Goal: Navigation & Orientation: Find specific page/section

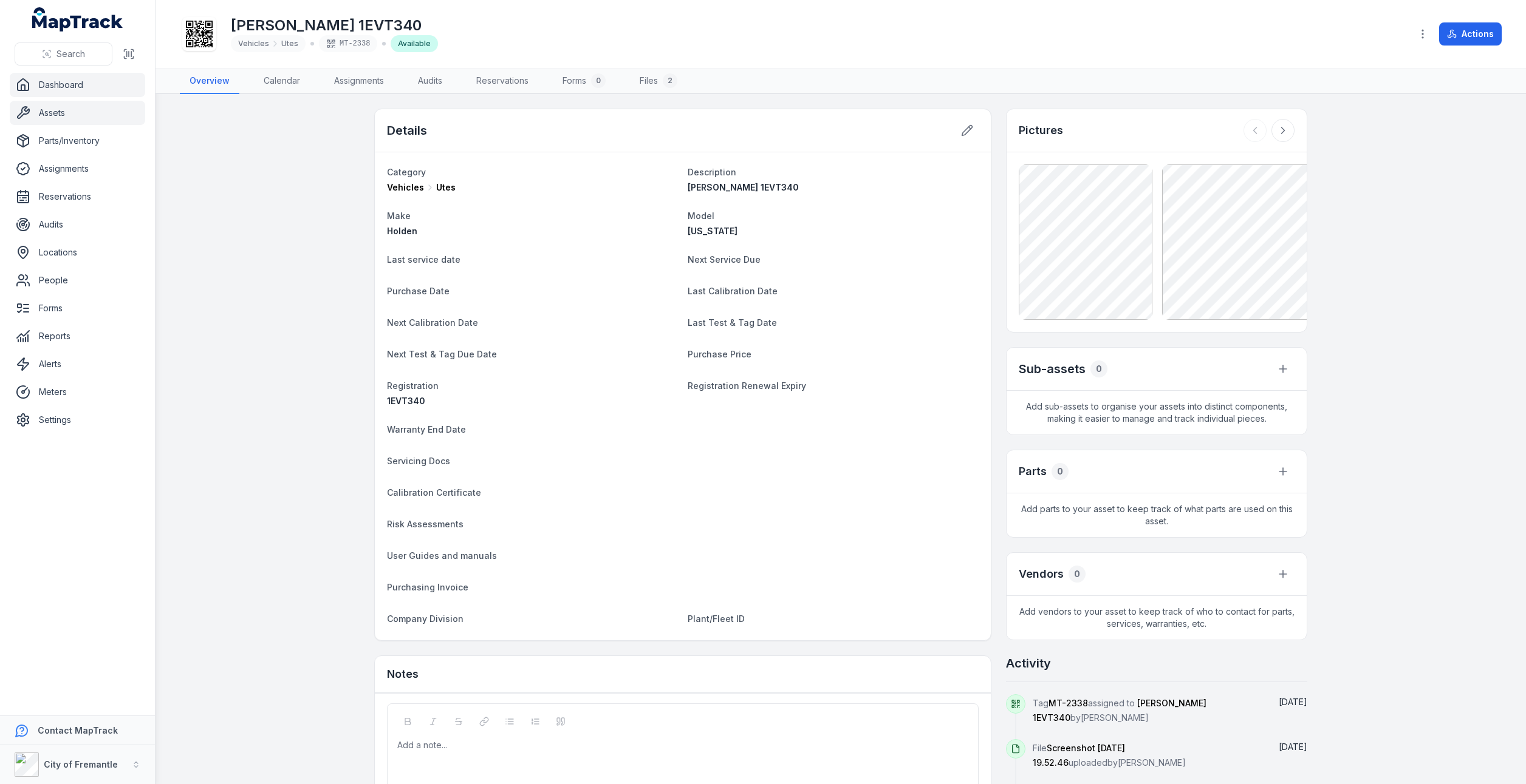
click at [67, 85] on link "Dashboard" at bounding box center [77, 85] width 135 height 25
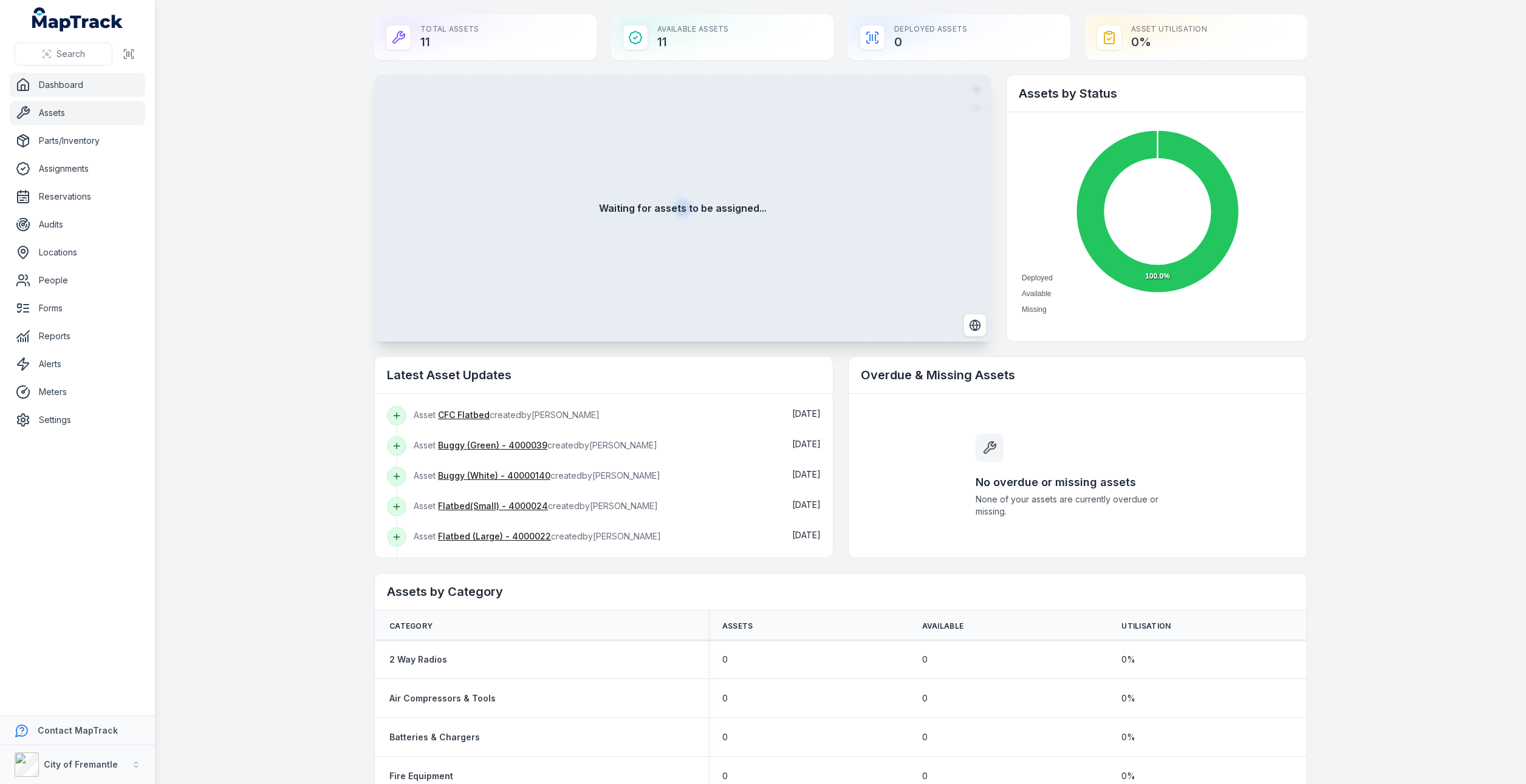
click at [55, 113] on link "Assets" at bounding box center [77, 112] width 135 height 25
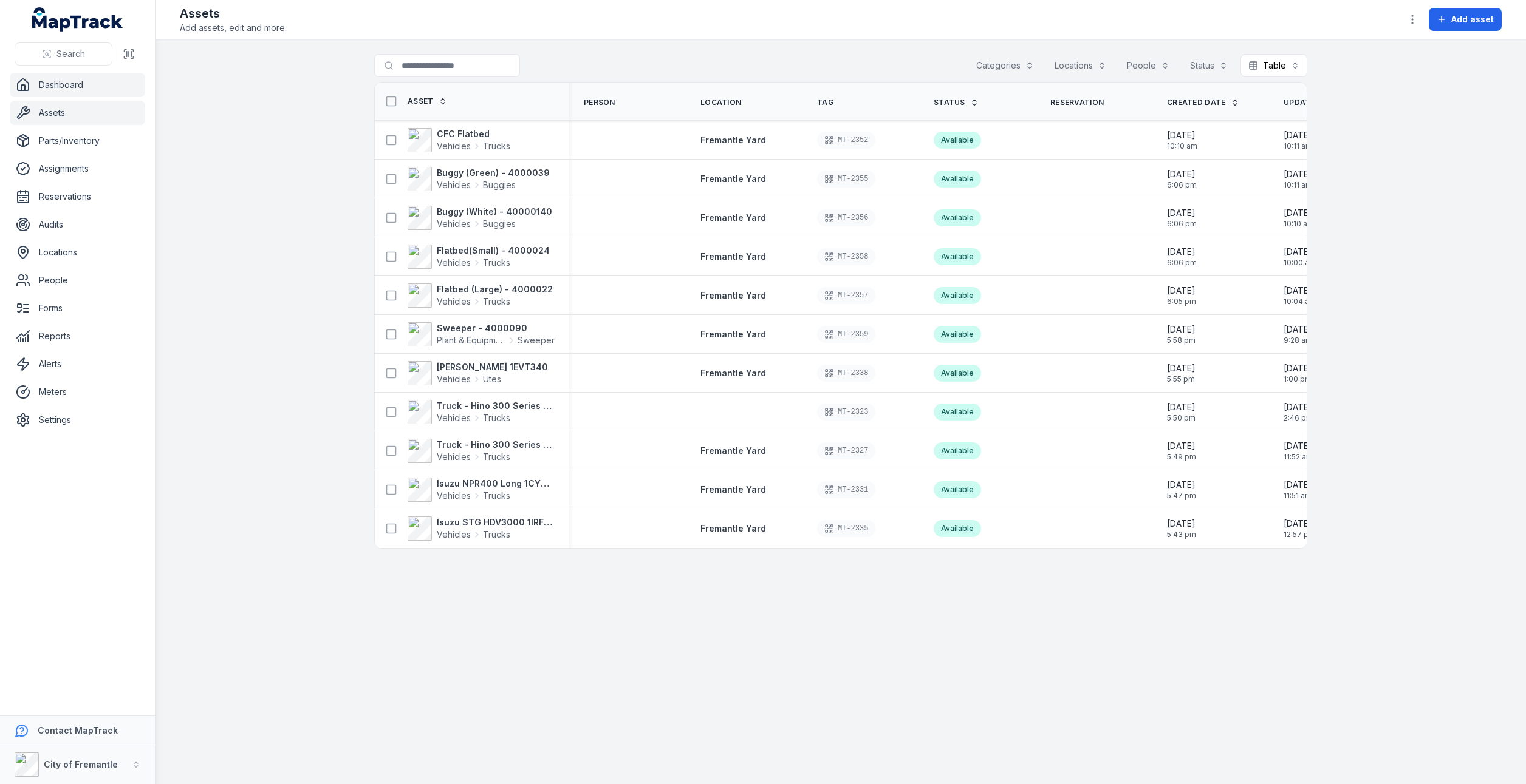
click at [44, 89] on link "Dashboard" at bounding box center [77, 85] width 135 height 25
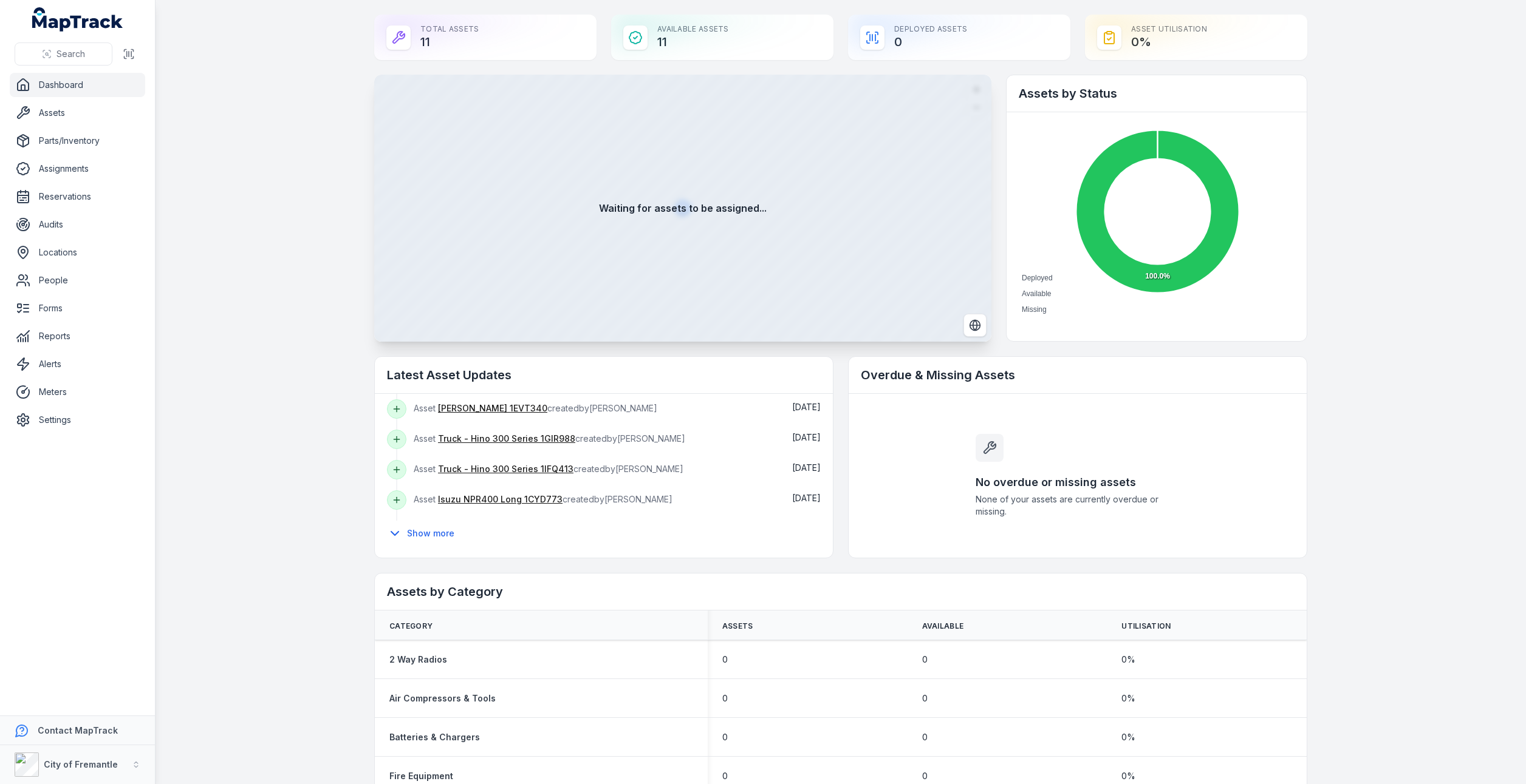
click at [453, 36] on div "Total Assets 11" at bounding box center [485, 36] width 223 height 45
click at [712, 32] on div "Available Assets 11" at bounding box center [722, 36] width 223 height 45
click at [61, 121] on link "Assets" at bounding box center [77, 112] width 135 height 25
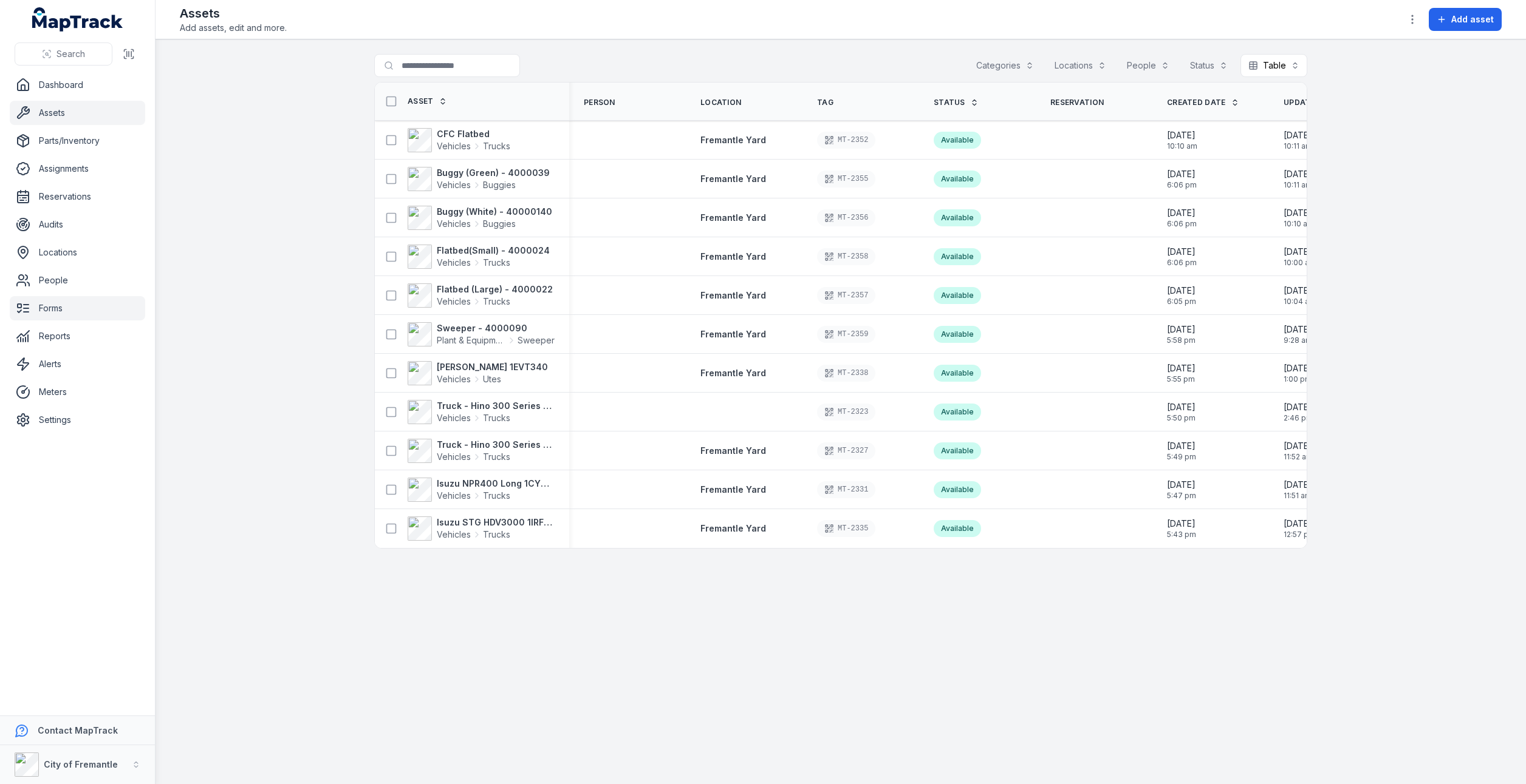
click at [63, 305] on link "Forms" at bounding box center [77, 308] width 135 height 25
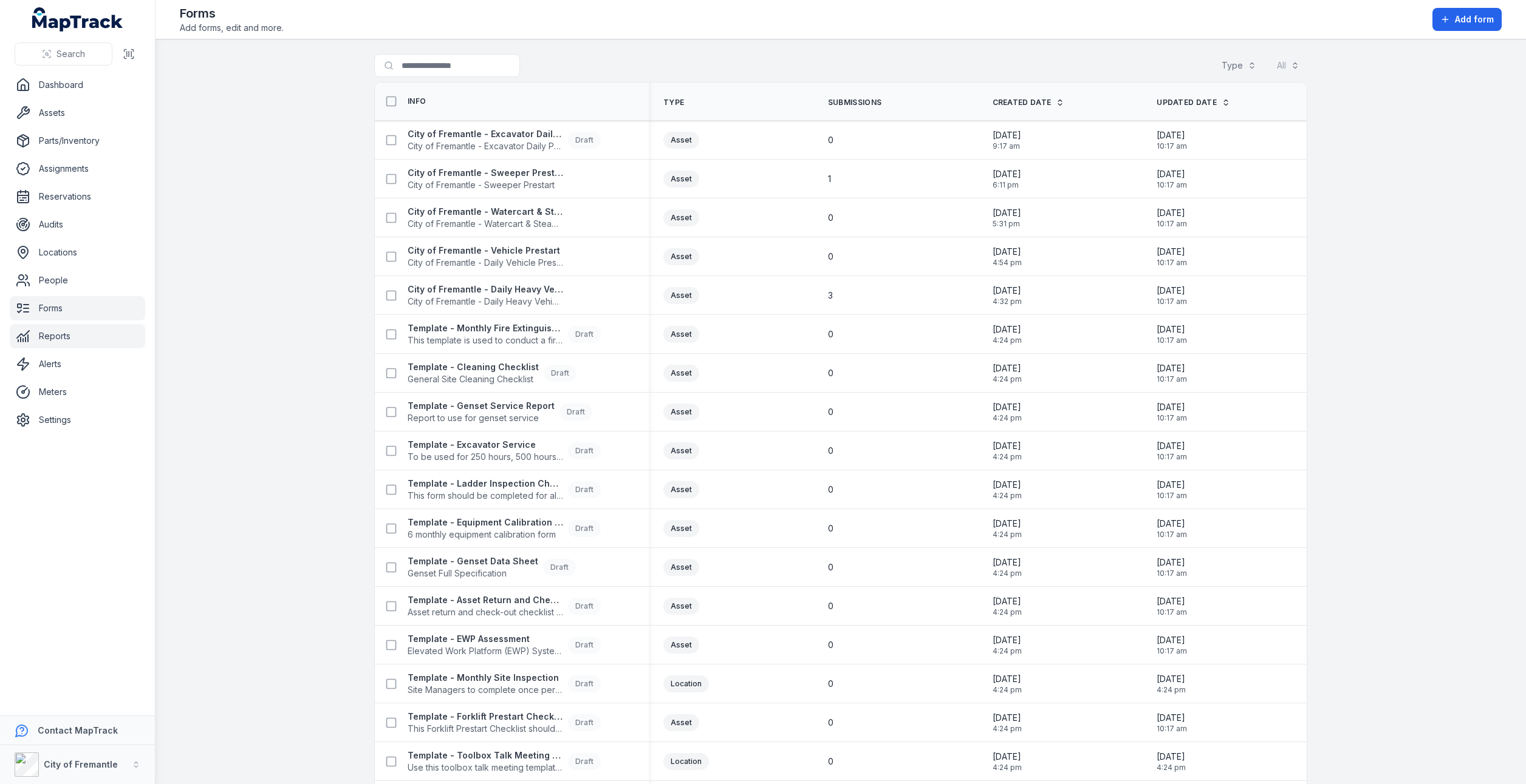
click at [64, 341] on link "Reports" at bounding box center [77, 336] width 135 height 25
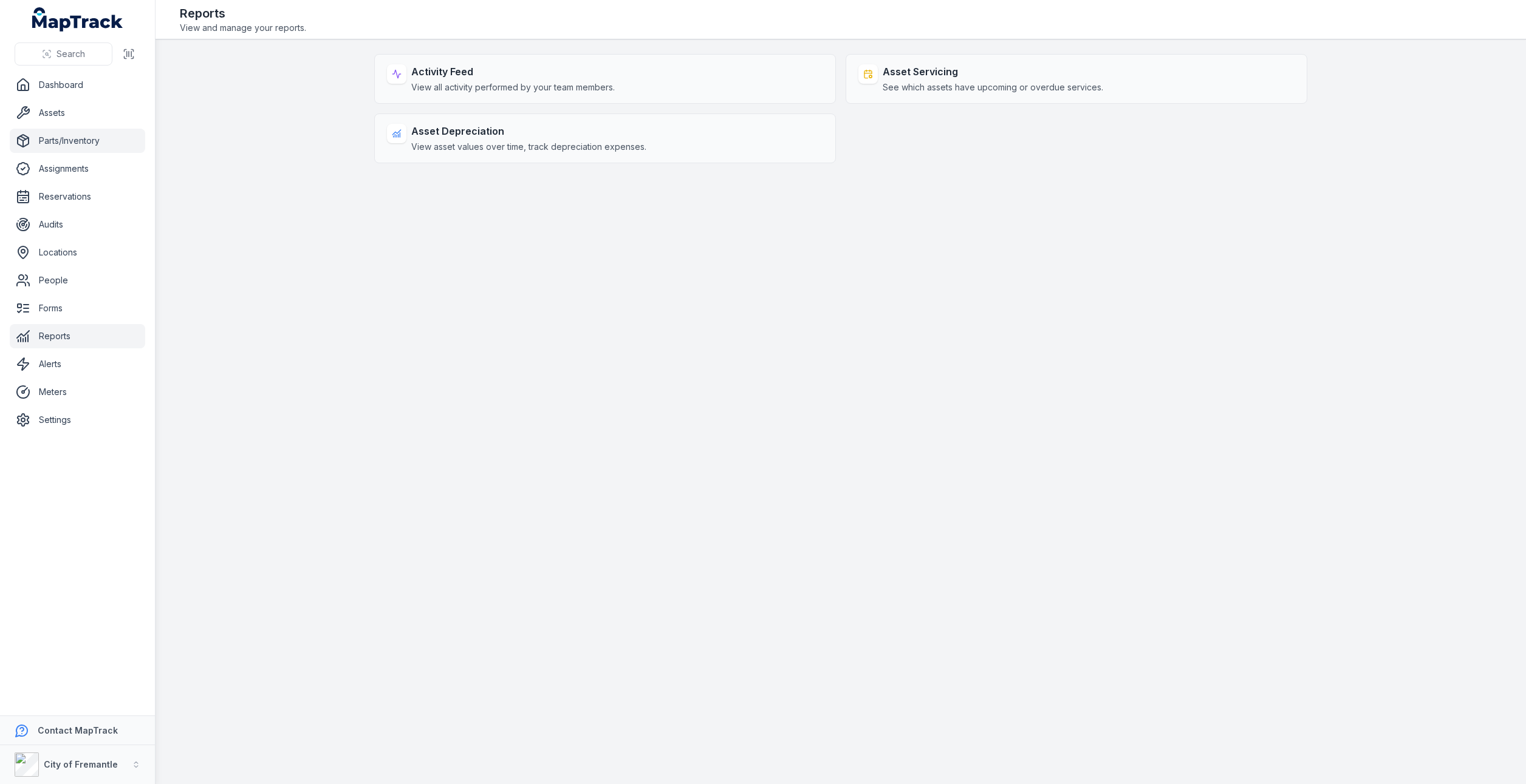
click at [53, 144] on link "Parts/Inventory" at bounding box center [77, 141] width 135 height 25
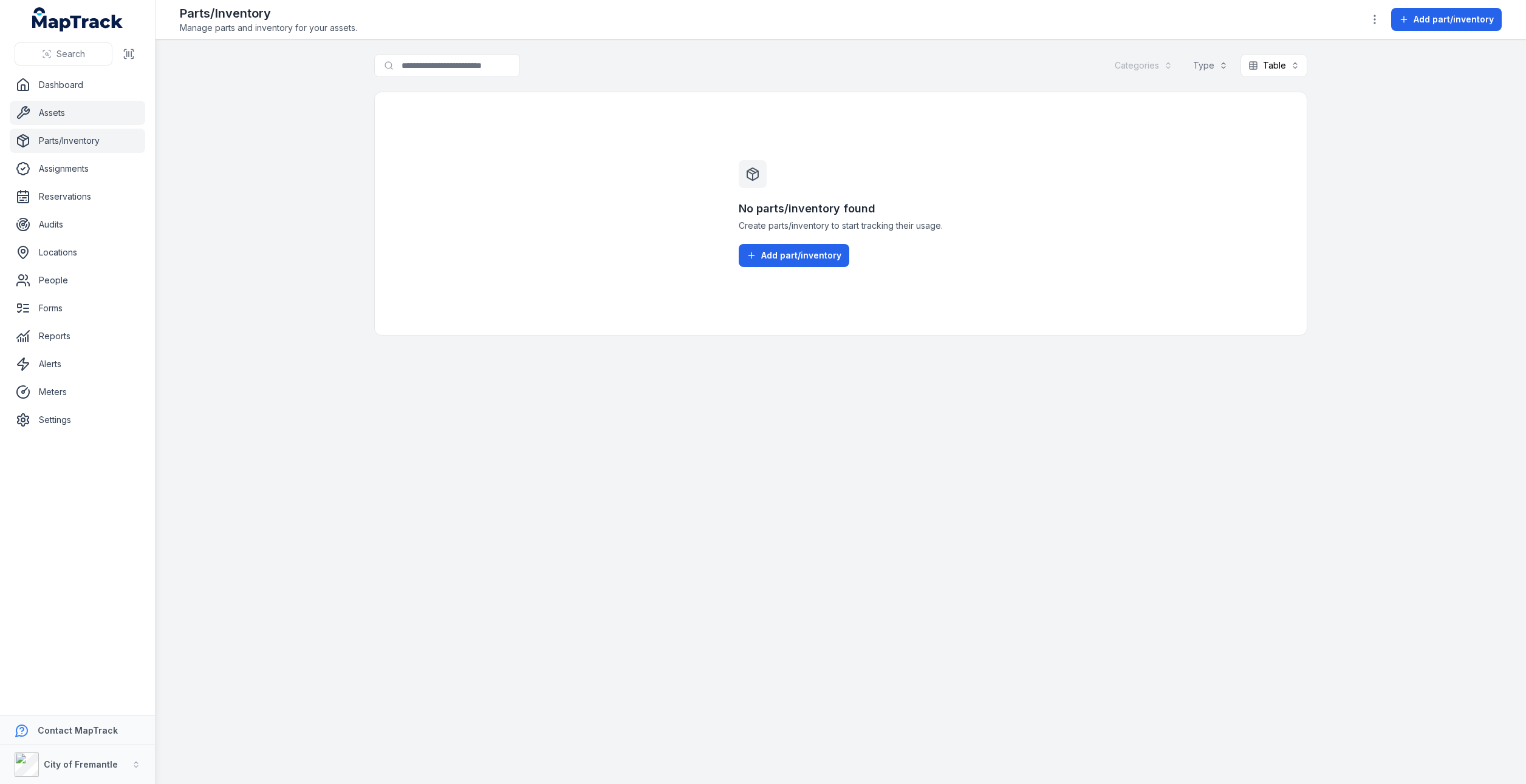
click at [57, 119] on link "Assets" at bounding box center [77, 112] width 135 height 25
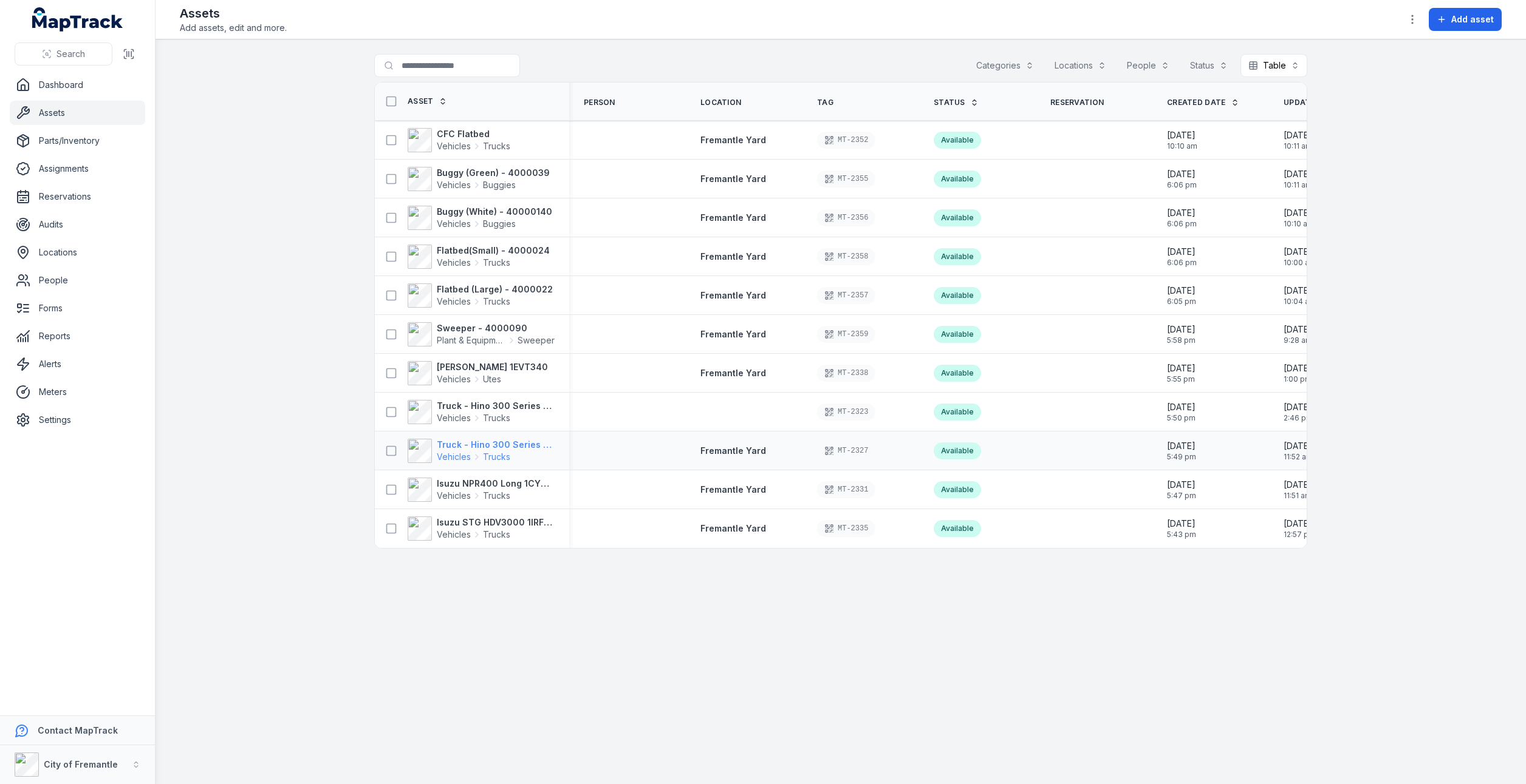
click at [462, 454] on span "Vehicles" at bounding box center [453, 457] width 34 height 12
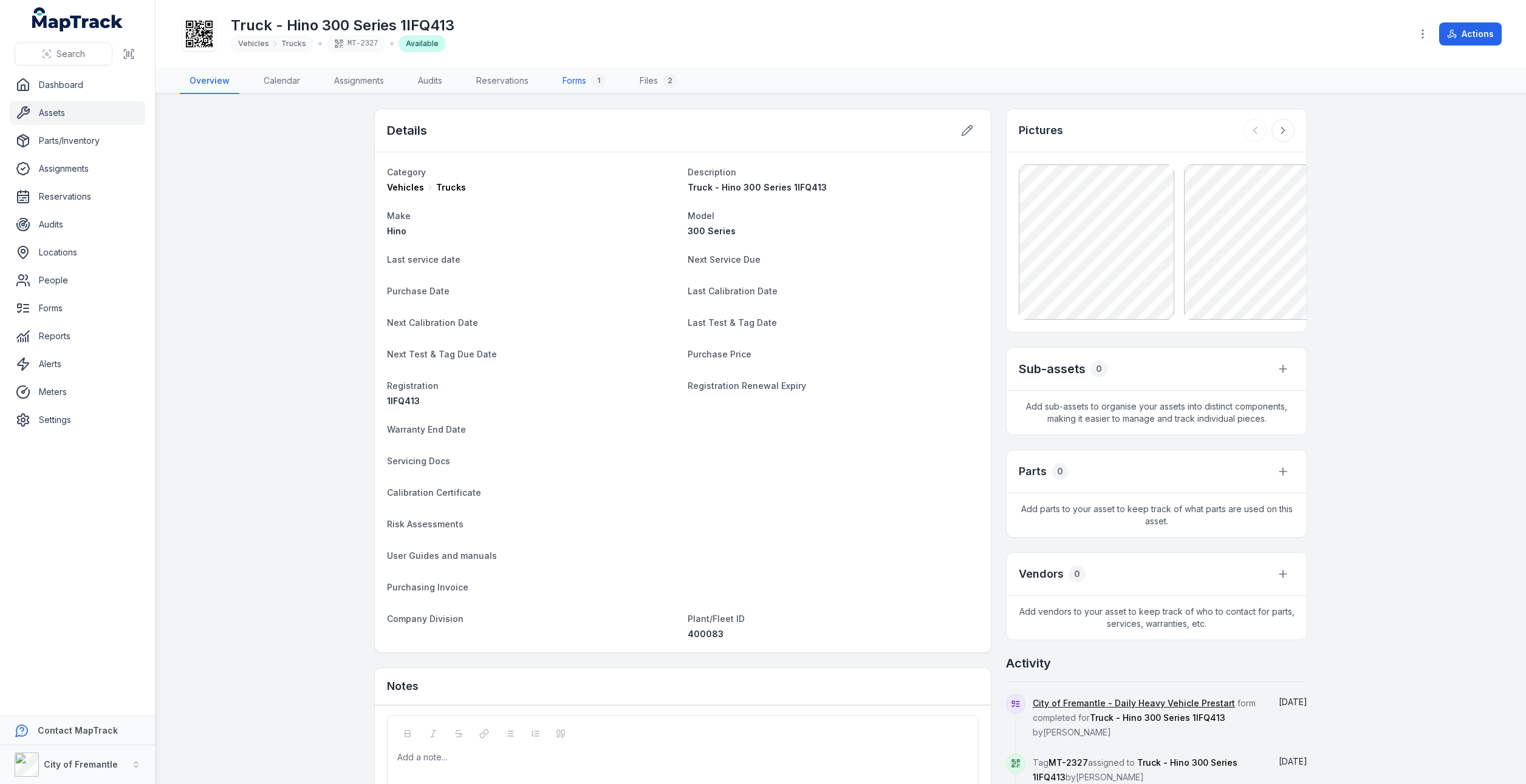
click at [566, 82] on link "Forms 1" at bounding box center [584, 82] width 63 height 25
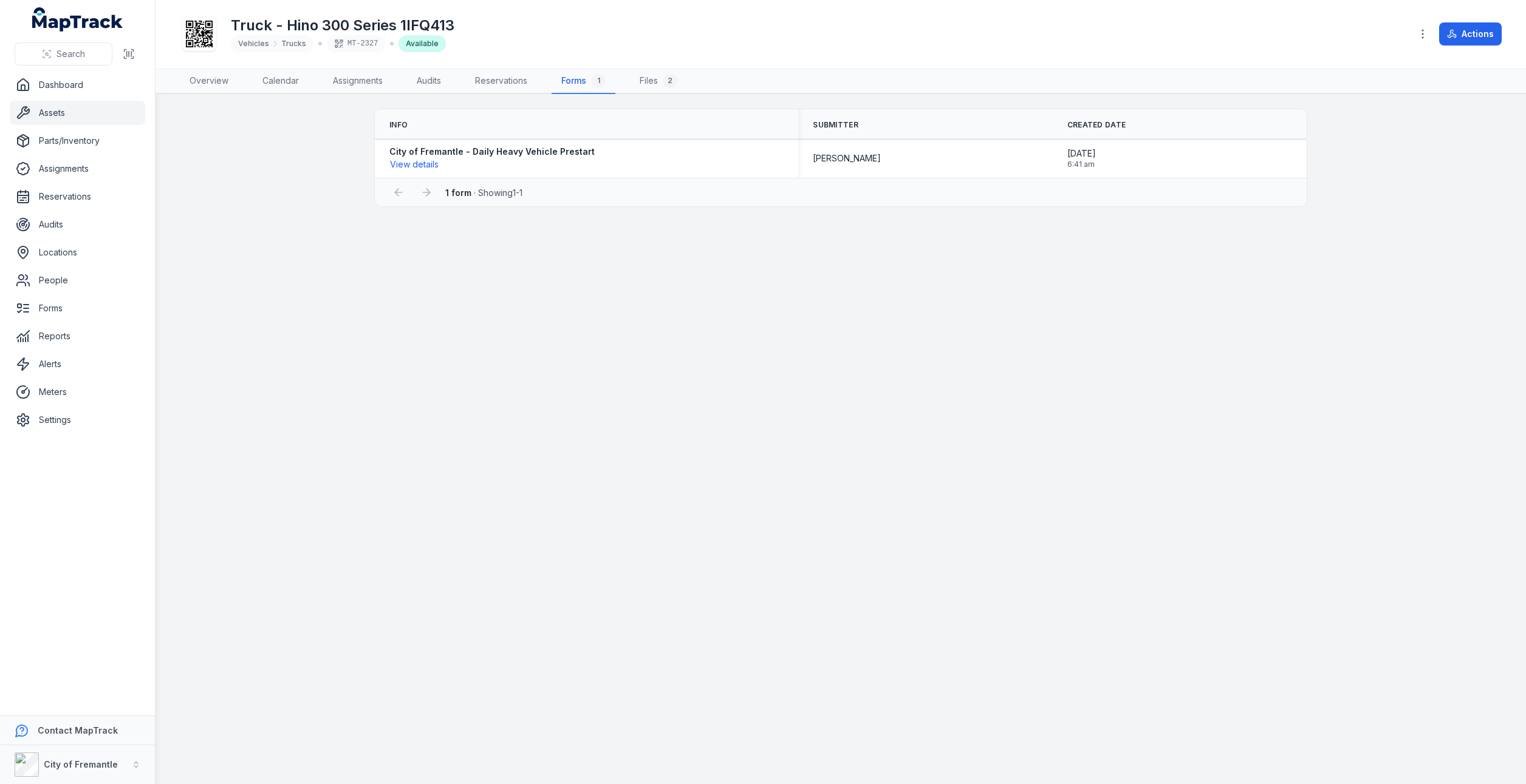
click at [49, 116] on link "Assets" at bounding box center [77, 112] width 135 height 25
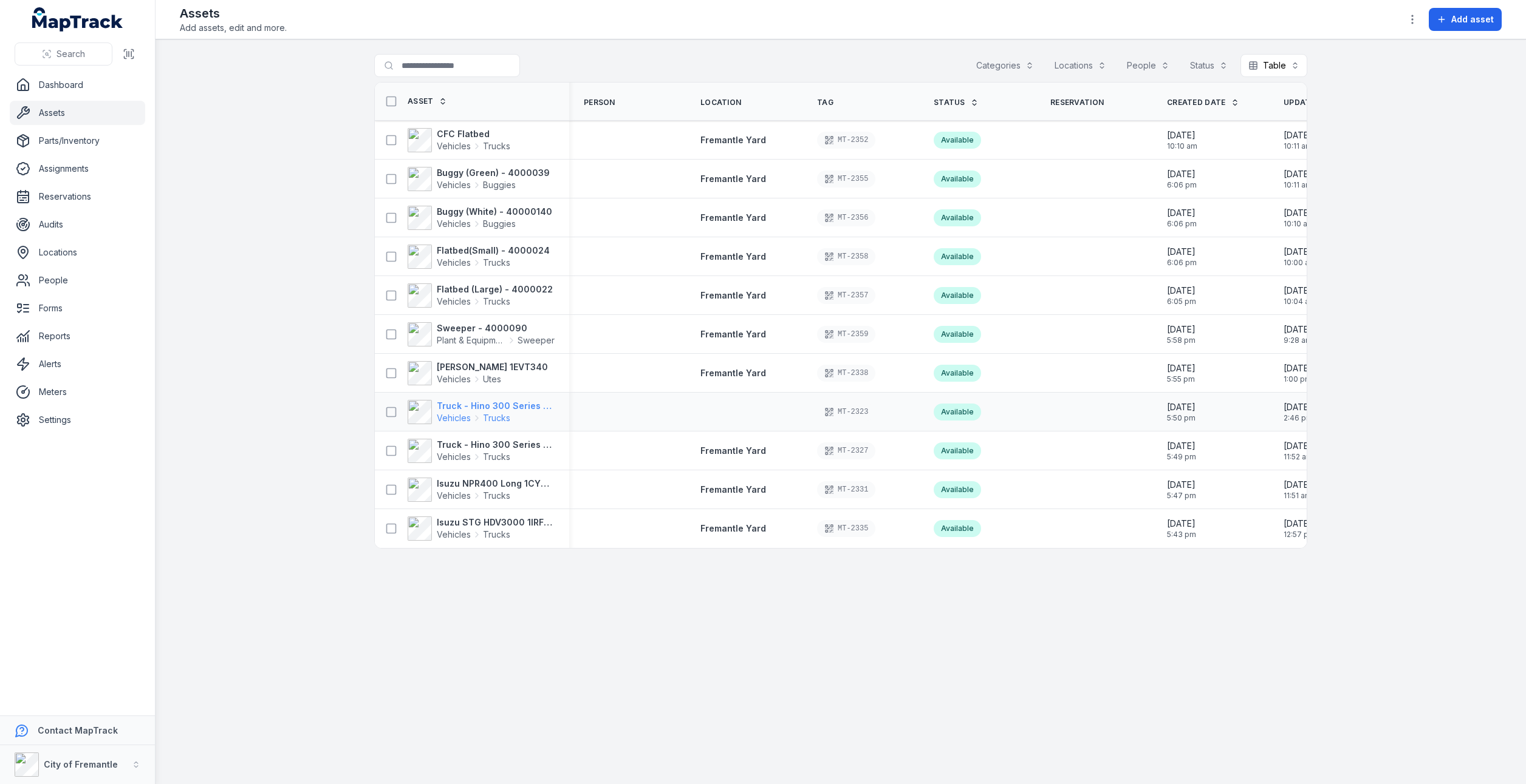
click at [460, 409] on strong "Truck - Hino 300 Series 1GIR988" at bounding box center [495, 405] width 118 height 12
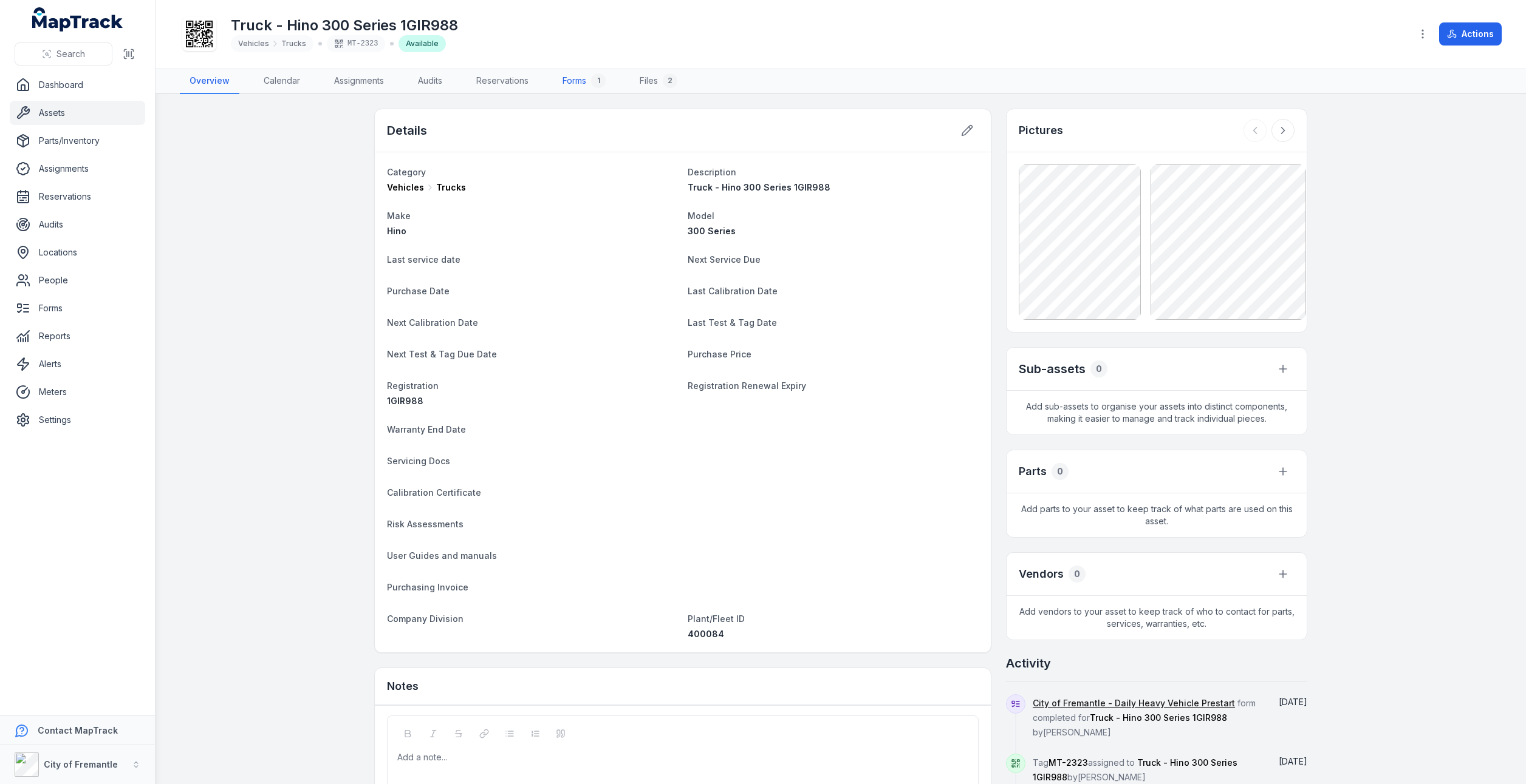
click at [582, 78] on link "Forms 1" at bounding box center [584, 82] width 63 height 25
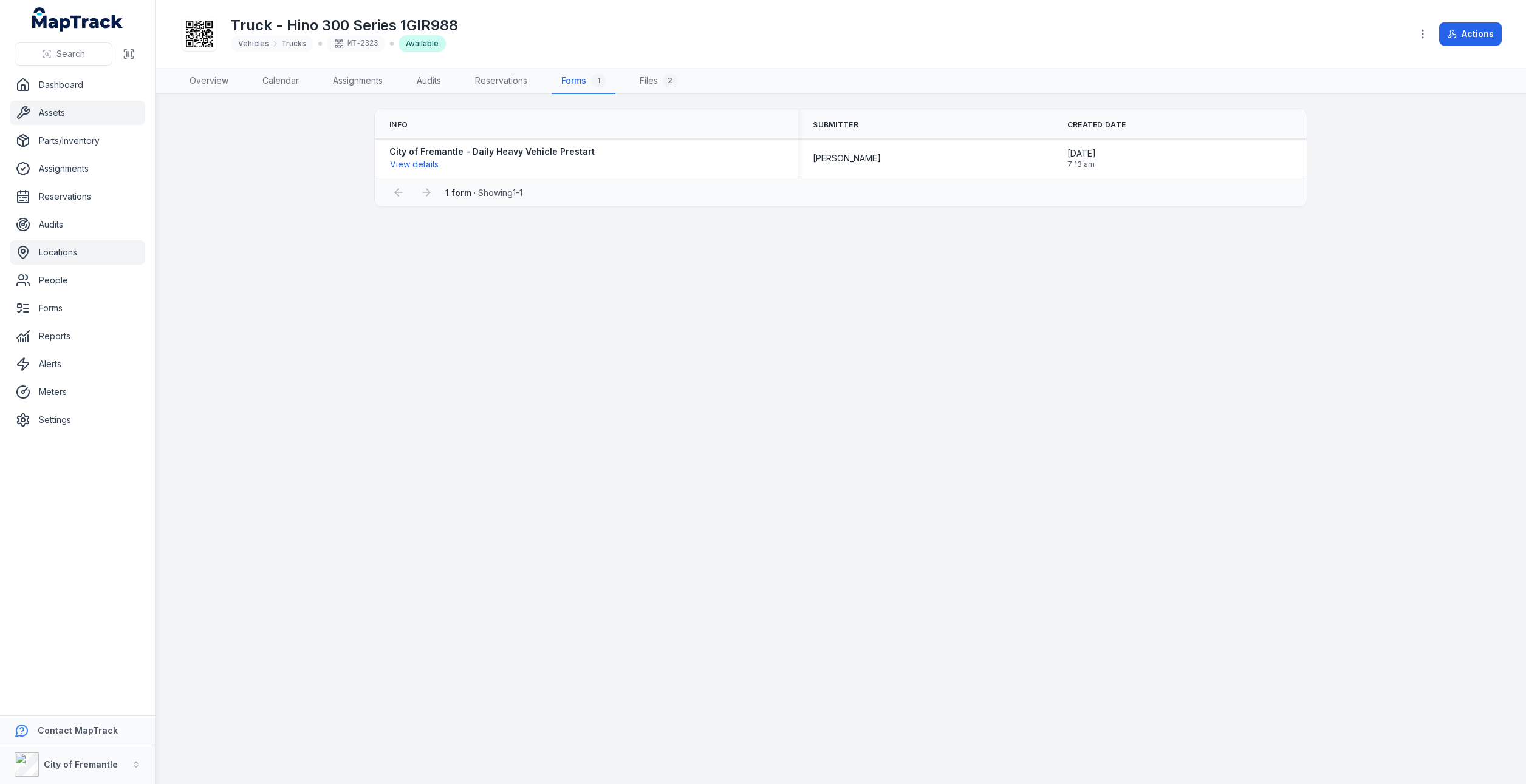
click at [64, 257] on link "Locations" at bounding box center [77, 253] width 135 height 25
